Goal: Task Accomplishment & Management: Complete application form

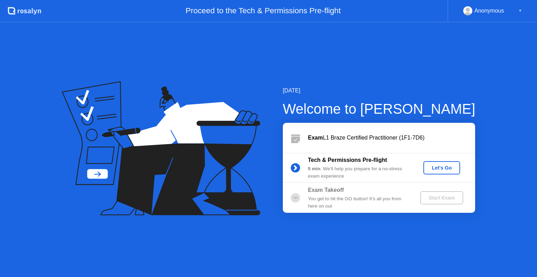
click at [444, 165] on div "Let's Go" at bounding box center [441, 168] width 31 height 6
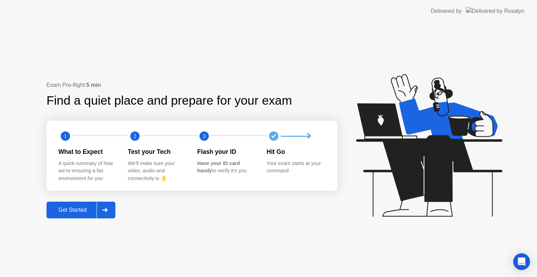
click at [66, 212] on div "Get Started" at bounding box center [73, 210] width 48 height 6
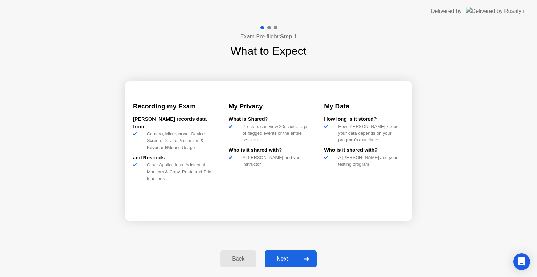
click at [277, 257] on div "Next" at bounding box center [282, 259] width 31 height 6
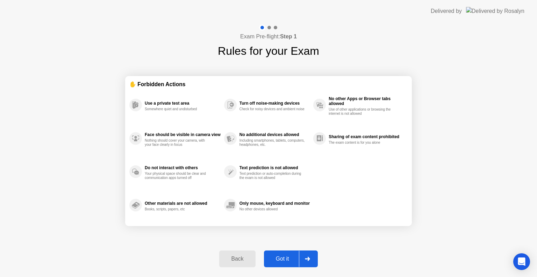
click at [277, 257] on div "Got it" at bounding box center [282, 259] width 33 height 6
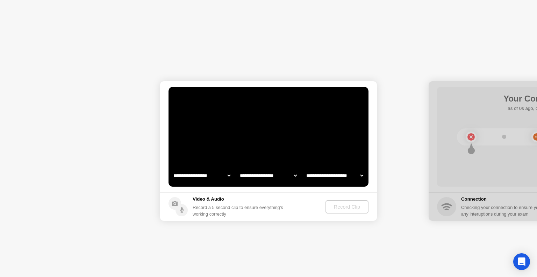
select select "**********"
select select "*******"
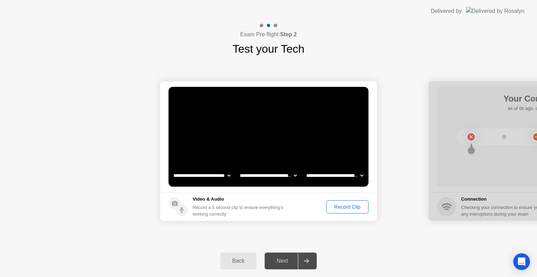
click at [342, 207] on div "Record Clip" at bounding box center [346, 207] width 37 height 6
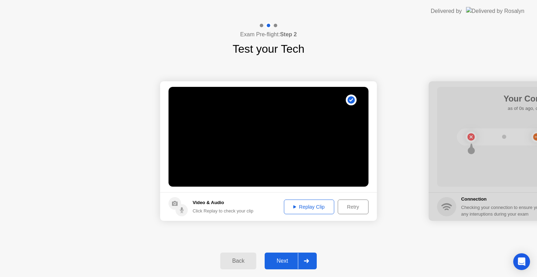
click at [281, 262] on div "Next" at bounding box center [282, 261] width 31 height 6
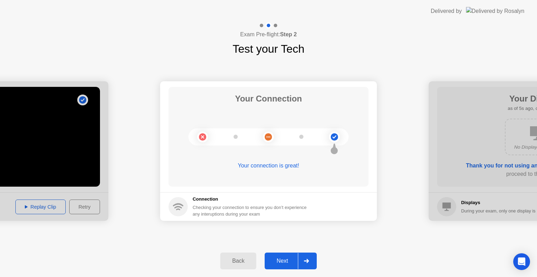
click at [292, 258] on div "Next" at bounding box center [282, 261] width 31 height 6
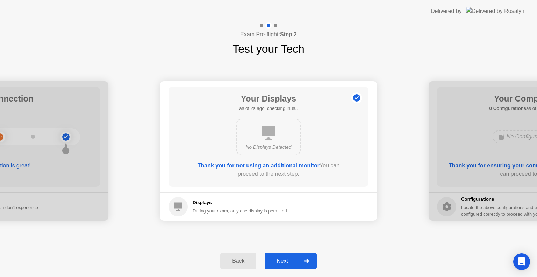
click at [292, 258] on div "Next" at bounding box center [282, 261] width 31 height 6
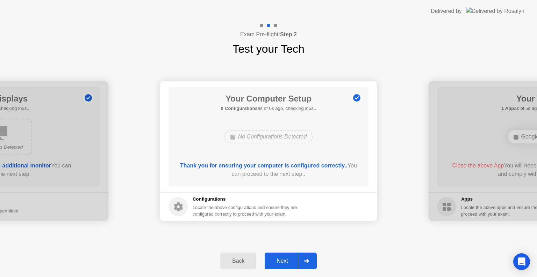
click at [292, 258] on div "Next" at bounding box center [282, 261] width 31 height 6
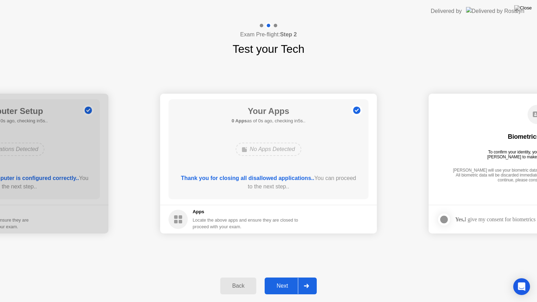
click at [292, 277] on div "Next" at bounding box center [282, 286] width 31 height 6
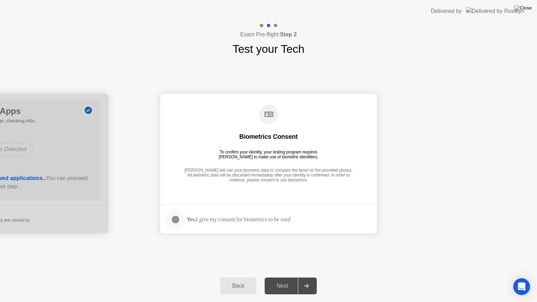
click at [176, 221] on div at bounding box center [175, 219] width 8 height 8
click at [286, 277] on div "Next" at bounding box center [282, 286] width 31 height 6
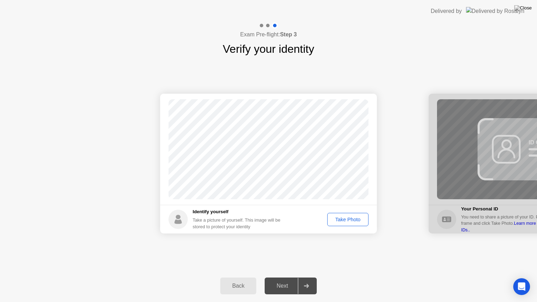
click at [350, 219] on div "Take Photo" at bounding box center [347, 220] width 36 height 6
click at [290, 277] on div "Next" at bounding box center [282, 286] width 31 height 6
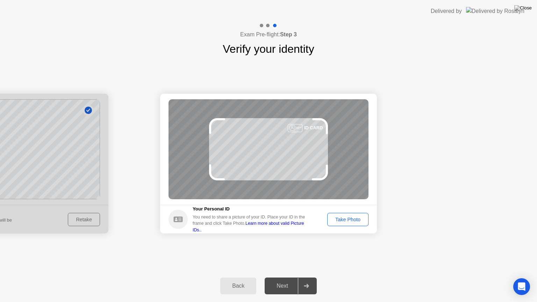
click at [345, 217] on div "Take Photo" at bounding box center [347, 220] width 36 height 6
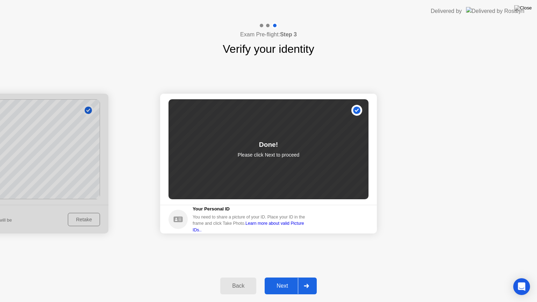
click at [282, 277] on div "Next" at bounding box center [282, 286] width 31 height 6
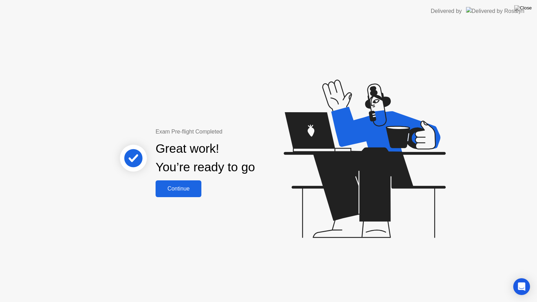
click at [181, 191] on div "Continue" at bounding box center [179, 189] width 42 height 6
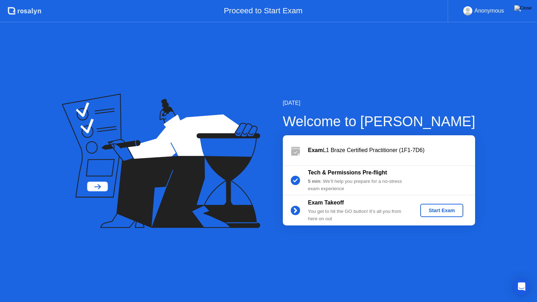
click at [444, 212] on div "Start Exam" at bounding box center [441, 211] width 37 height 6
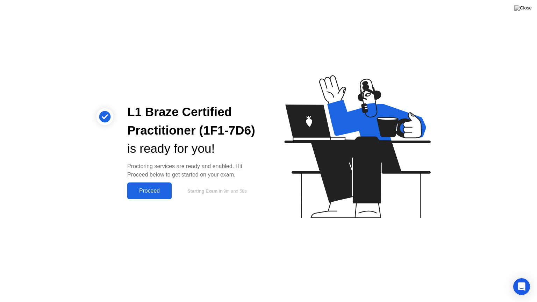
click at [159, 191] on div "Proceed" at bounding box center [149, 191] width 40 height 6
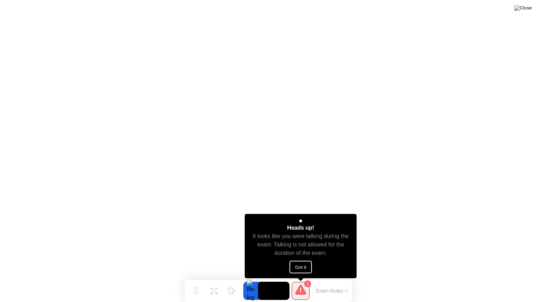
click at [304, 266] on button "Got it" at bounding box center [300, 267] width 22 height 13
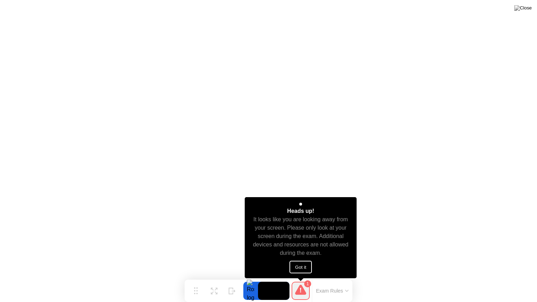
click at [300, 266] on button "Got it" at bounding box center [300, 267] width 22 height 13
